Goal: Check status: Check status

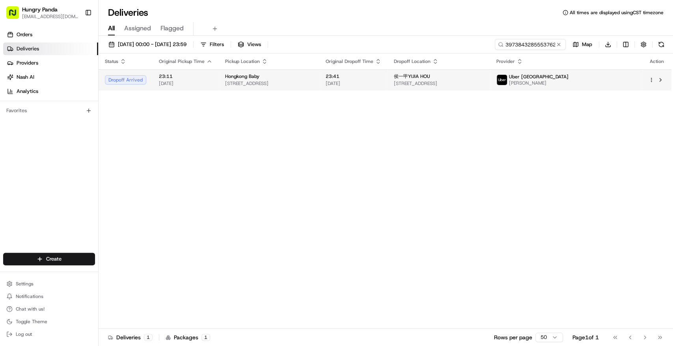
click at [313, 76] on div "Hongkong Baby" at bounding box center [269, 76] width 88 height 6
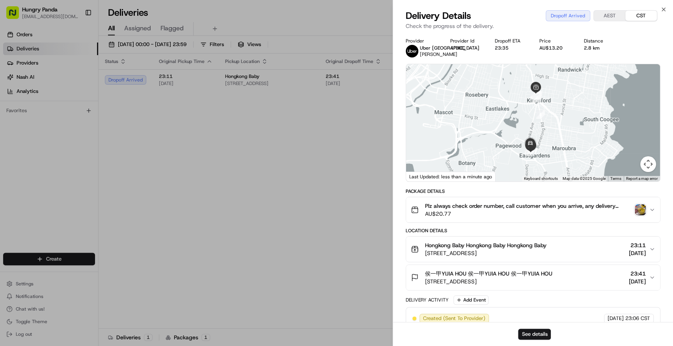
click at [636, 216] on img "button" at bounding box center [639, 209] width 11 height 11
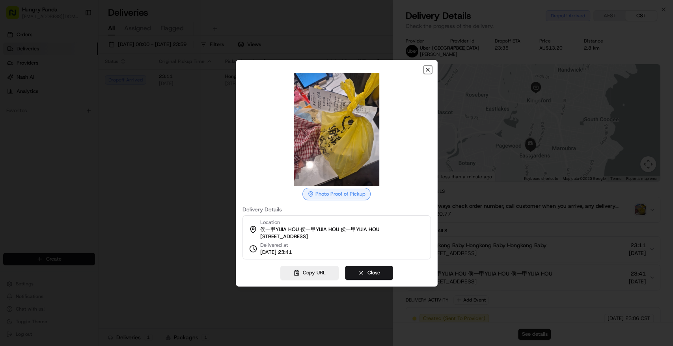
click at [429, 69] on icon "button" at bounding box center [427, 70] width 6 height 6
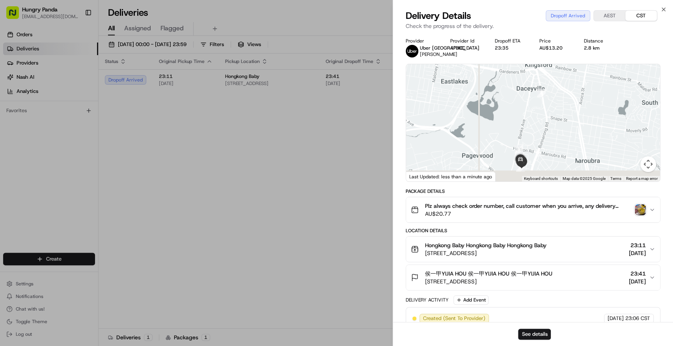
drag, startPoint x: 537, startPoint y: 136, endPoint x: 541, endPoint y: 107, distance: 29.0
click at [541, 107] on div at bounding box center [533, 122] width 254 height 117
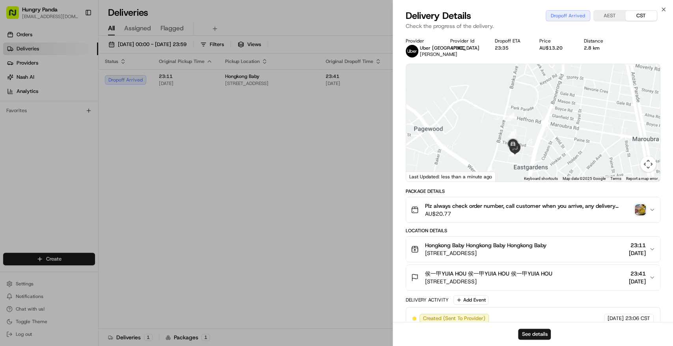
drag, startPoint x: 533, startPoint y: 144, endPoint x: 538, endPoint y: 113, distance: 31.5
click at [538, 113] on div at bounding box center [533, 122] width 254 height 117
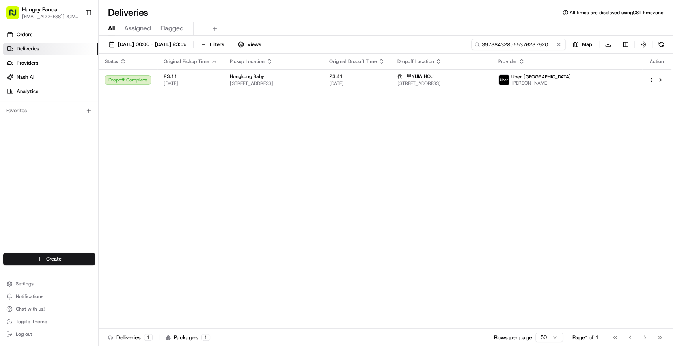
click at [548, 40] on input "397384328555376237920" at bounding box center [518, 44] width 95 height 11
paste input "27082835535971287899"
type input "327082835535971287899"
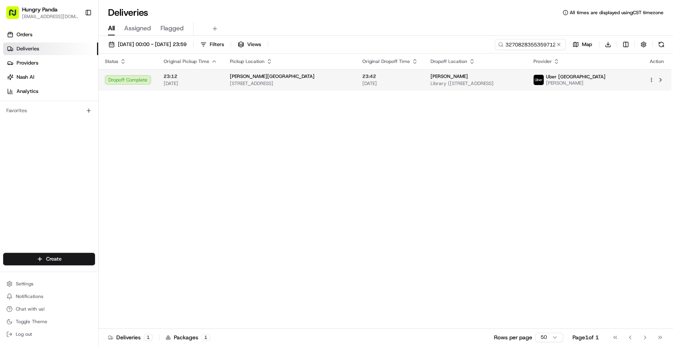
click at [315, 81] on span "[STREET_ADDRESS]" at bounding box center [290, 83] width 120 height 6
click at [431, 86] on td "[PERSON_NAME][GEOGRAPHIC_DATA] ([STREET_ADDRESS]" at bounding box center [475, 79] width 102 height 21
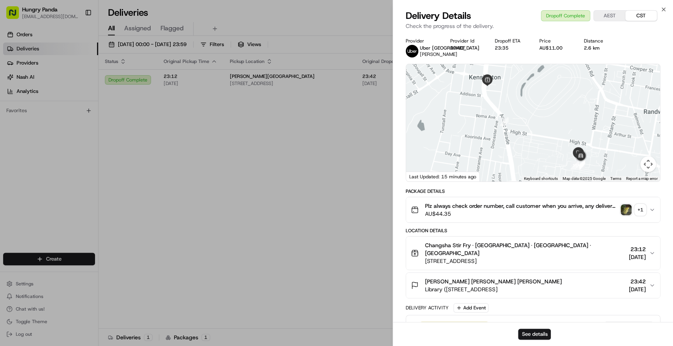
click at [627, 214] on img "button" at bounding box center [625, 209] width 11 height 11
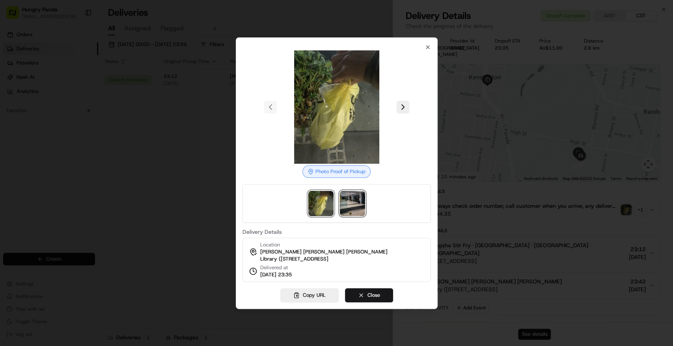
click at [359, 200] on img at bounding box center [352, 203] width 25 height 25
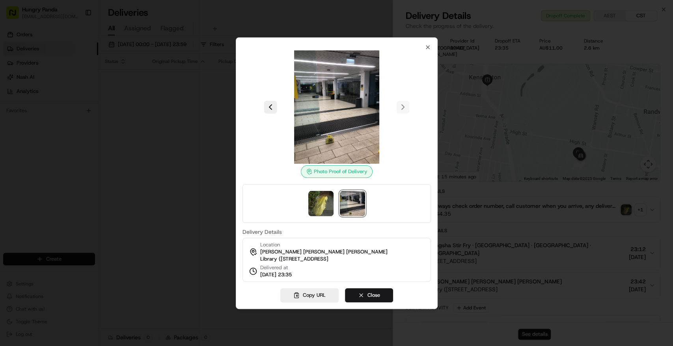
click at [217, 79] on div at bounding box center [336, 173] width 673 height 346
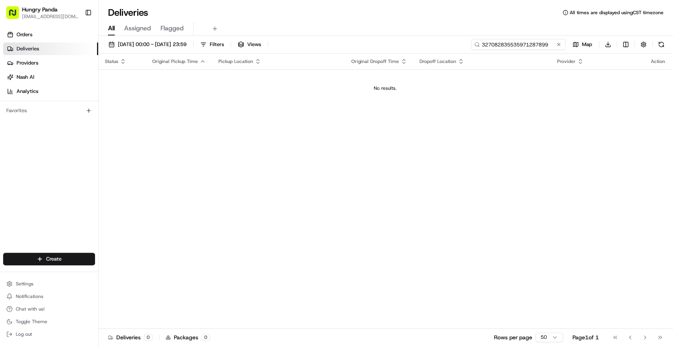
click at [515, 46] on input "327082835535971287899" at bounding box center [518, 44] width 95 height 11
click at [184, 48] on button "[DATE] 00:00 - [DATE] 23:59" at bounding box center [147, 44] width 85 height 11
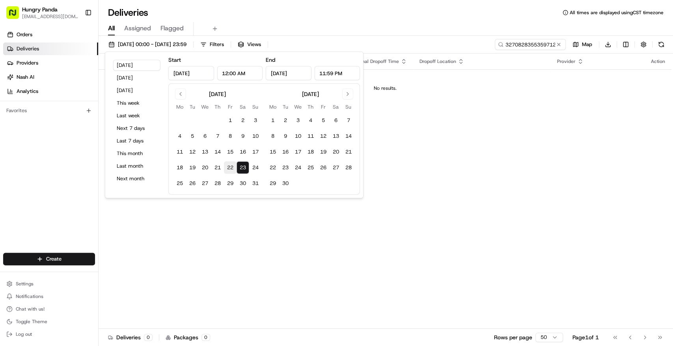
click at [232, 168] on button "22" at bounding box center [230, 168] width 13 height 13
type input "[DATE]"
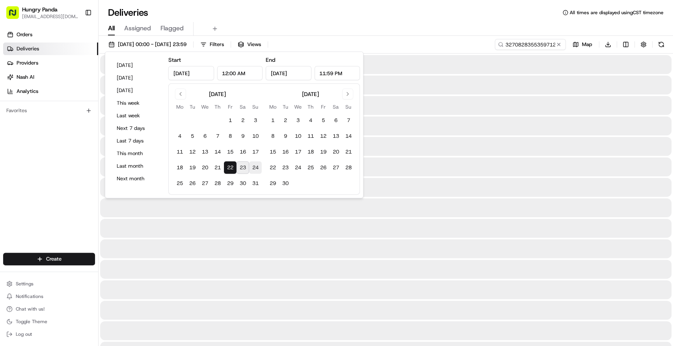
click at [253, 170] on button "24" at bounding box center [255, 168] width 13 height 13
type input "[DATE]"
click at [540, 252] on div at bounding box center [385, 249] width 571 height 19
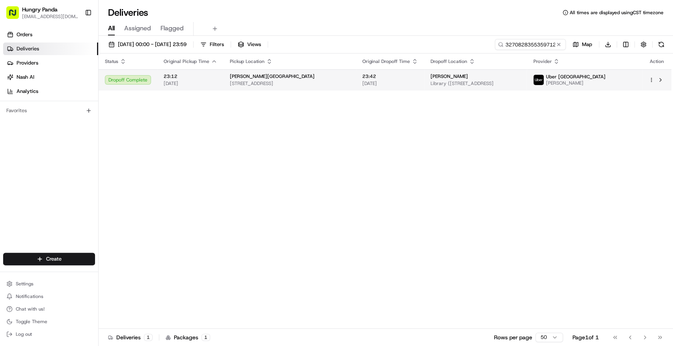
click at [493, 82] on span "Library ([STREET_ADDRESS]" at bounding box center [475, 83] width 90 height 6
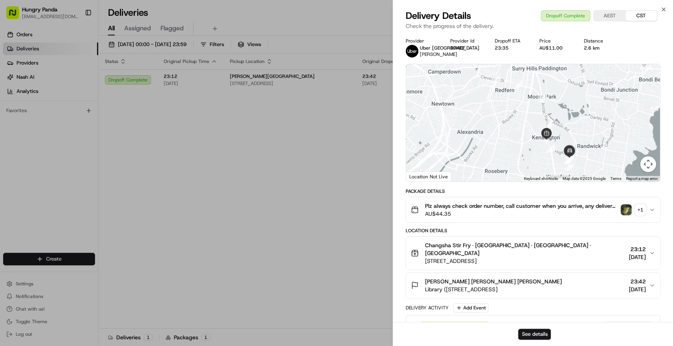
click at [629, 216] on img "button" at bounding box center [625, 209] width 11 height 11
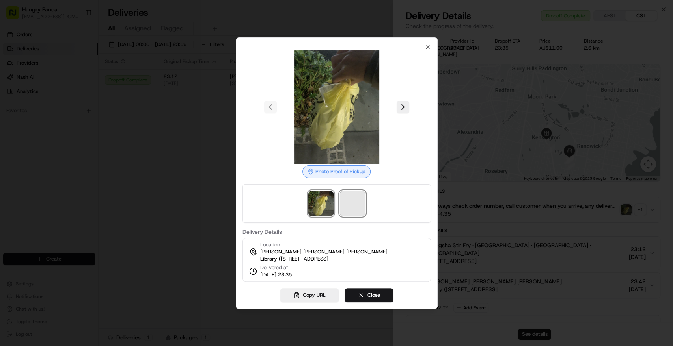
click at [356, 204] on span at bounding box center [352, 203] width 25 height 25
